Goal: Check status: Check status

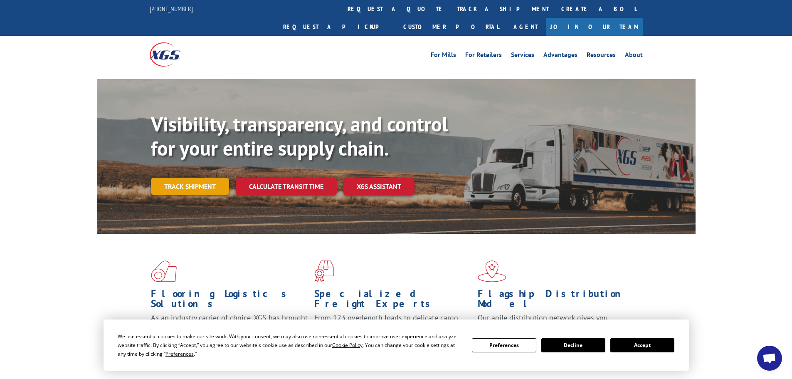
click at [192, 178] on link "Track shipment" at bounding box center [190, 186] width 78 height 17
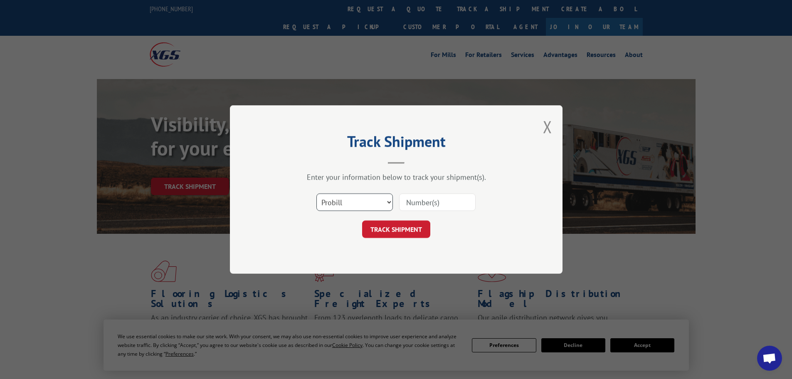
click at [351, 203] on select "Select category... Probill BOL PO" at bounding box center [355, 201] width 77 height 17
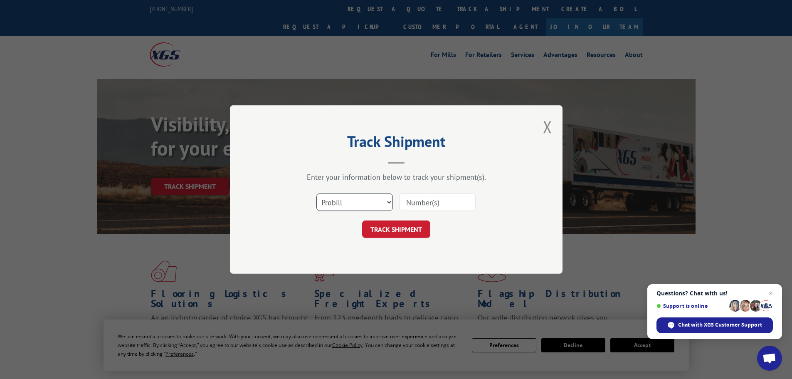
select select "bol"
click at [317, 193] on select "Select category... Probill BOL PO" at bounding box center [355, 201] width 77 height 17
paste input "5160696"
type input "5160696"
click at [393, 232] on button "TRACK SHIPMENT" at bounding box center [396, 228] width 68 height 17
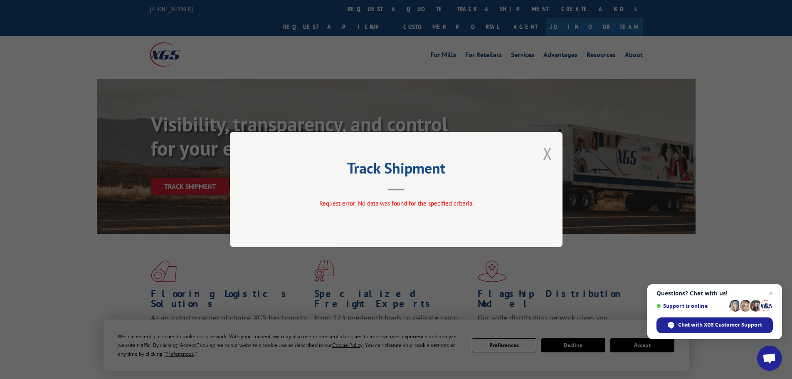
click at [548, 153] on button "Close modal" at bounding box center [547, 153] width 9 height 22
